Goal: Find contact information: Find contact information

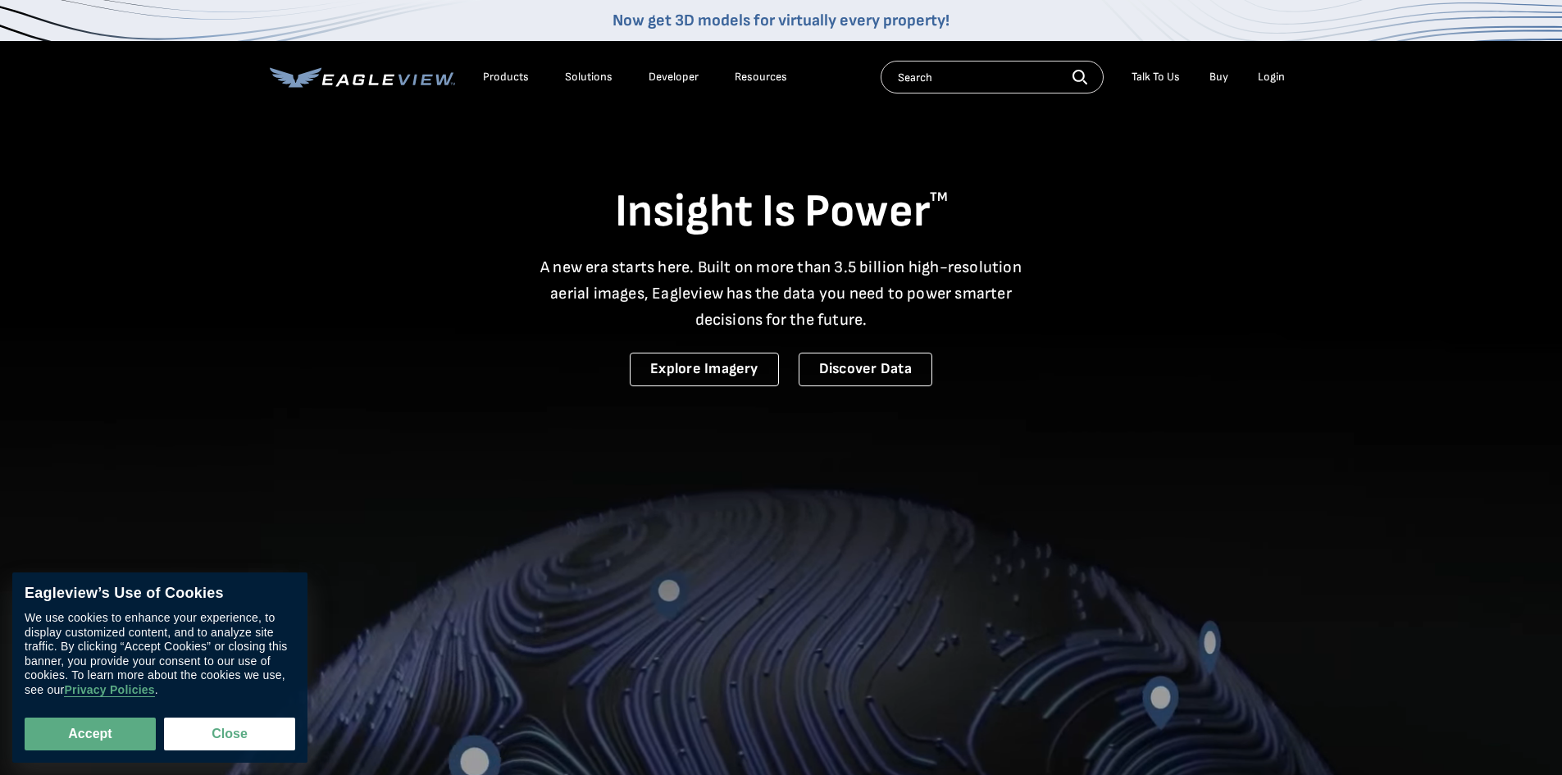
click at [1278, 70] on div "Login" at bounding box center [1271, 77] width 27 height 15
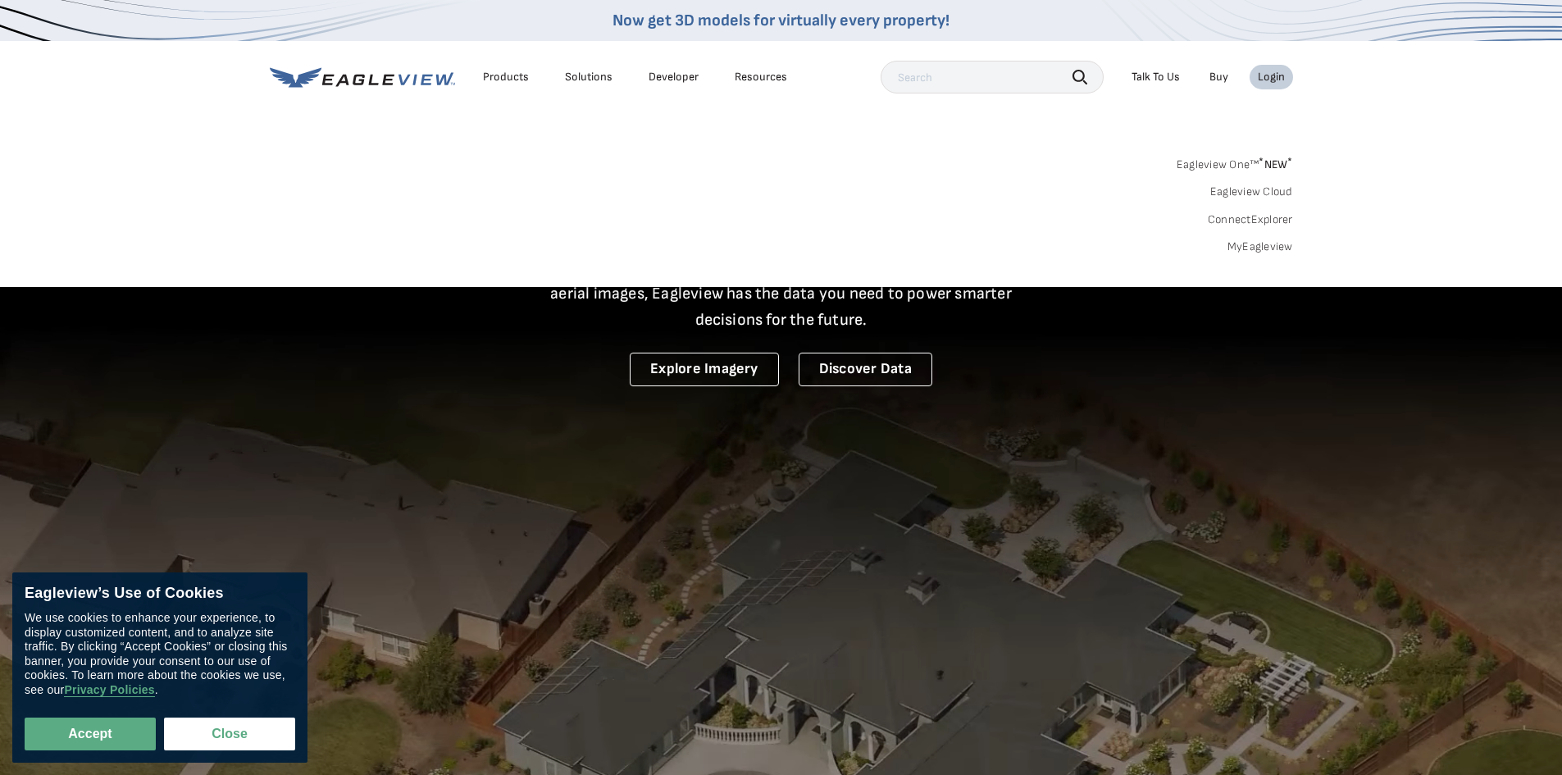
click at [1264, 246] on link "MyEagleview" at bounding box center [1261, 246] width 66 height 15
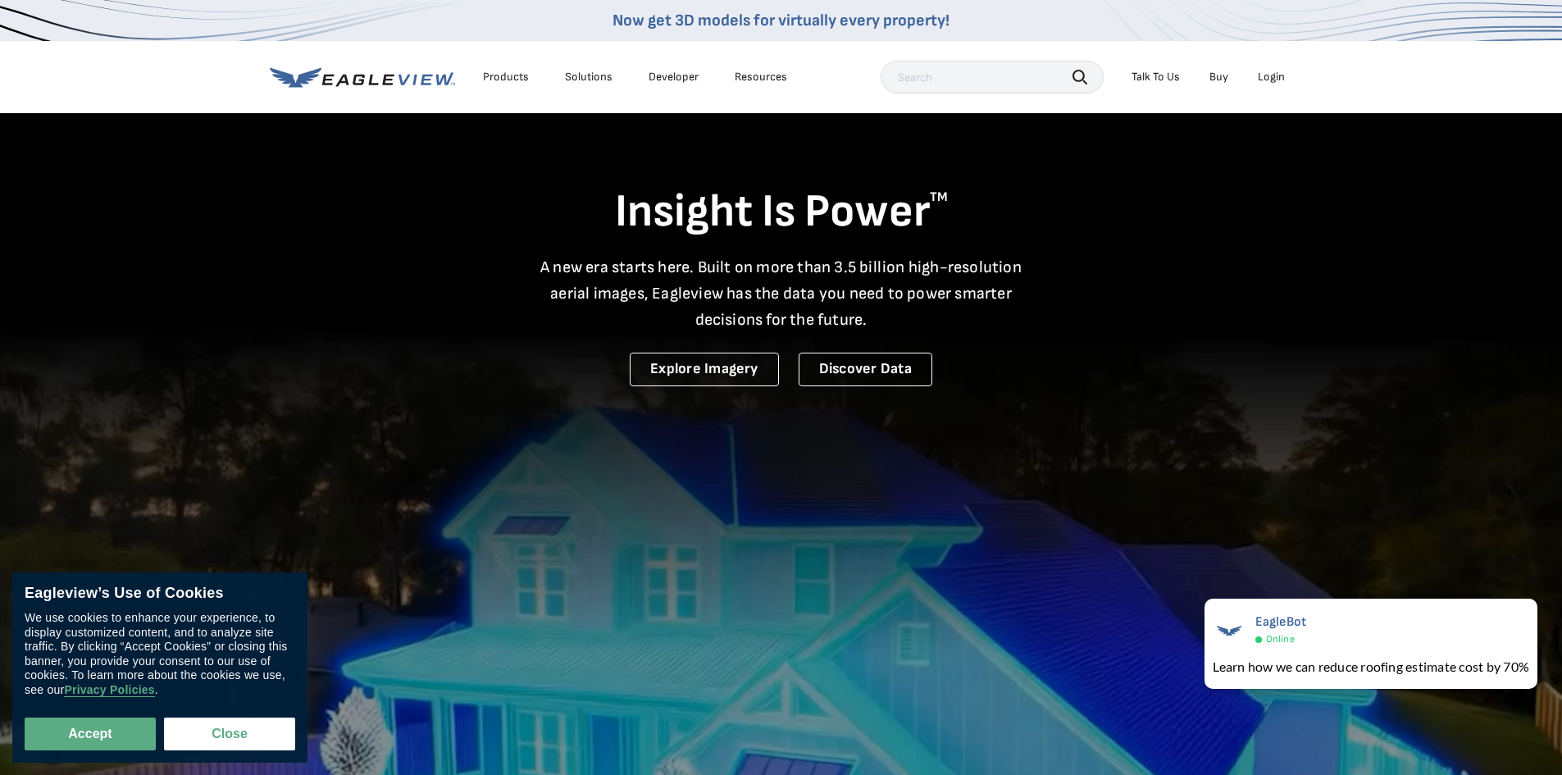
click at [1277, 80] on div "Login" at bounding box center [1271, 77] width 27 height 15
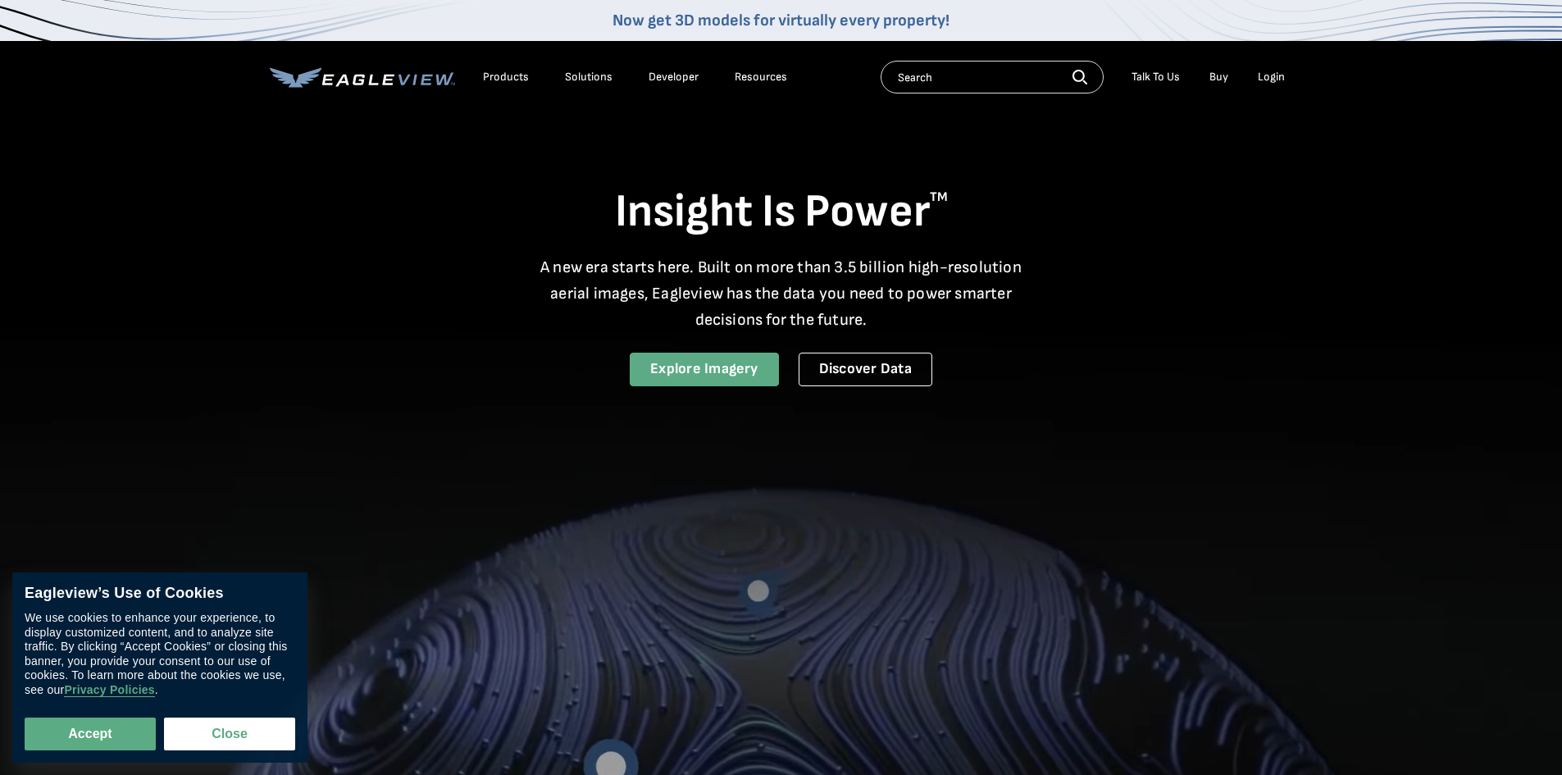
click at [743, 379] on link "Explore Imagery" at bounding box center [704, 370] width 149 height 34
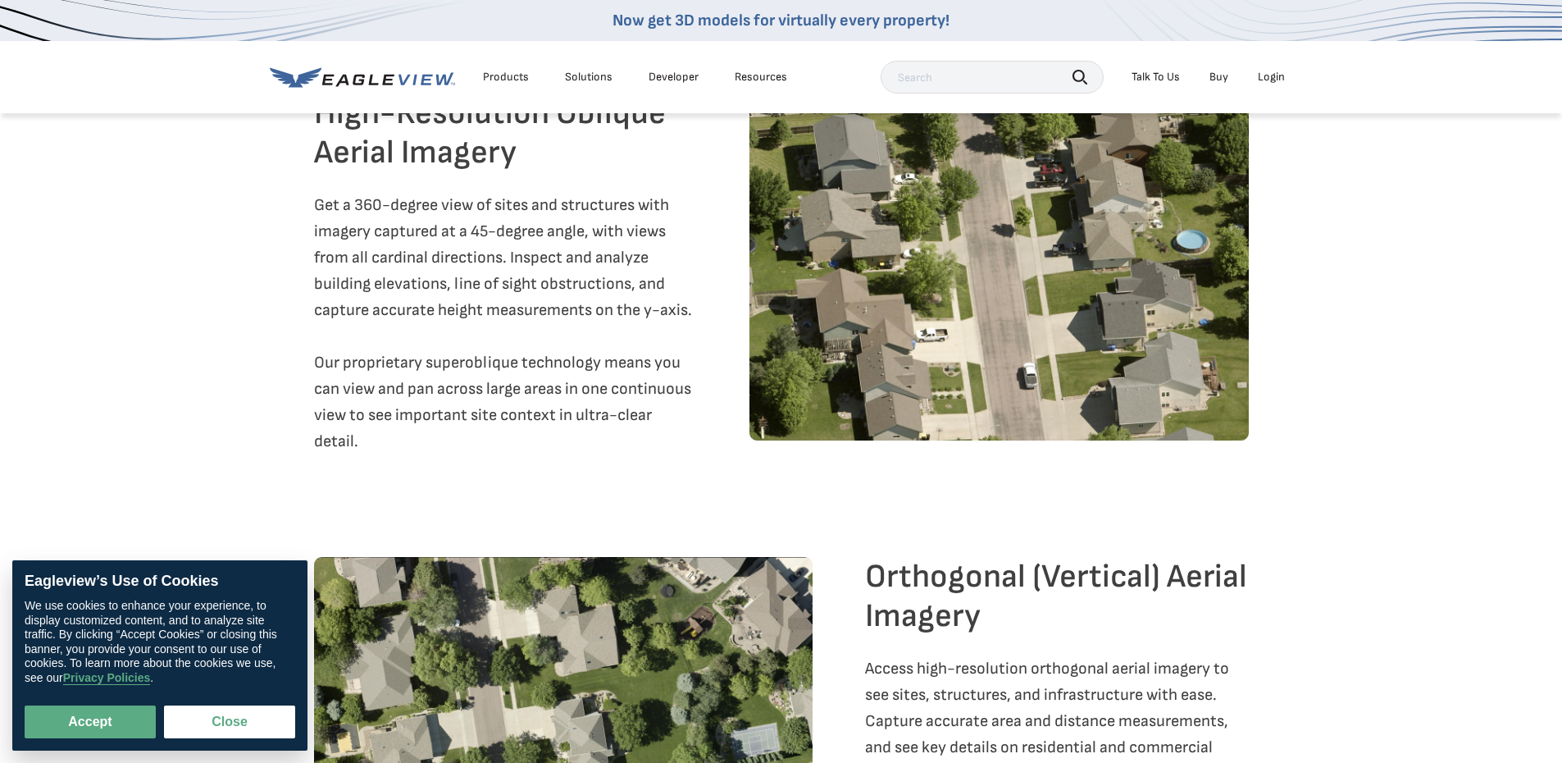
scroll to position [1558, 0]
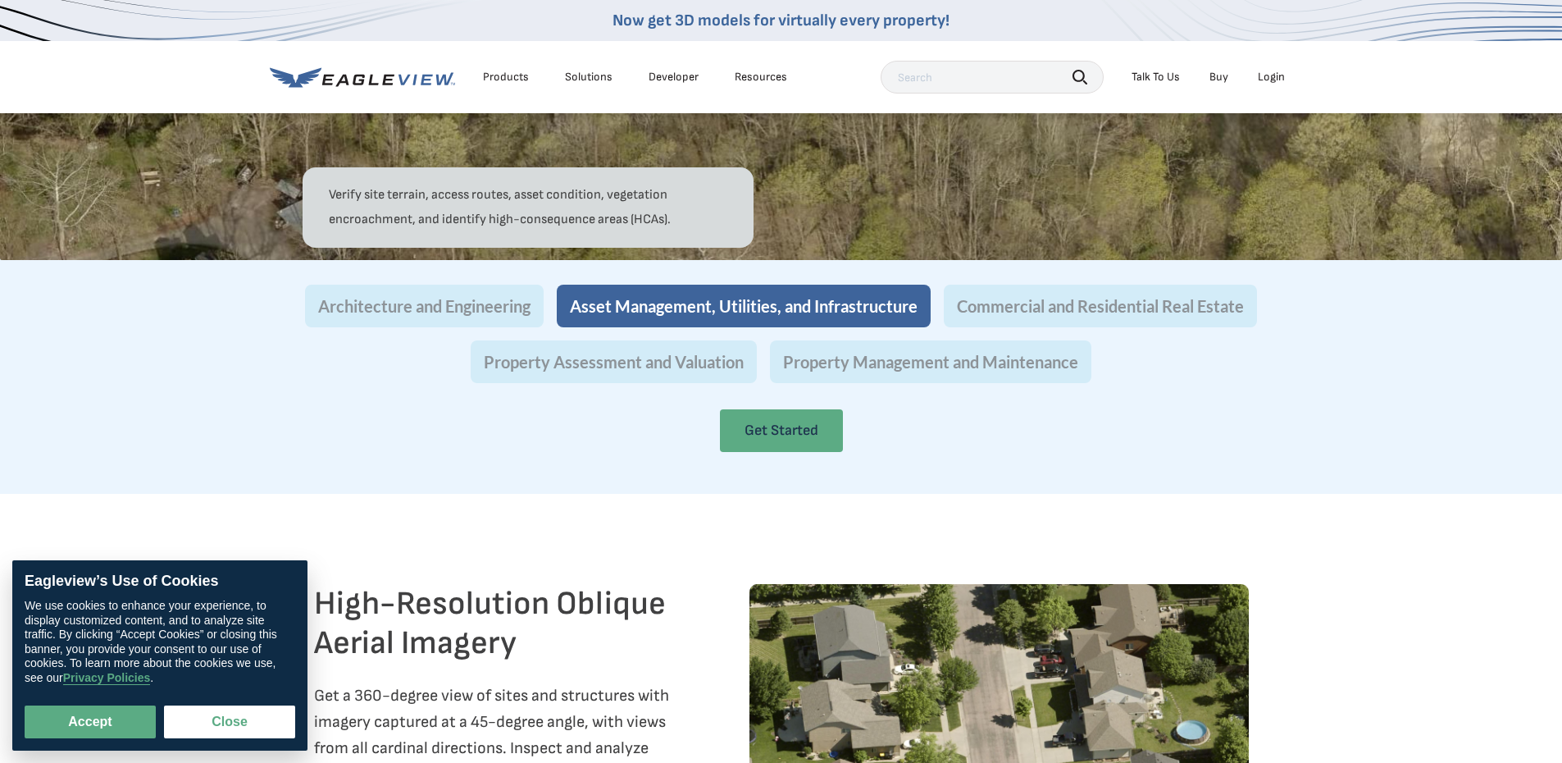
click at [778, 452] on link "Get Started" at bounding box center [781, 430] width 123 height 43
